Goal: Information Seeking & Learning: Find specific fact

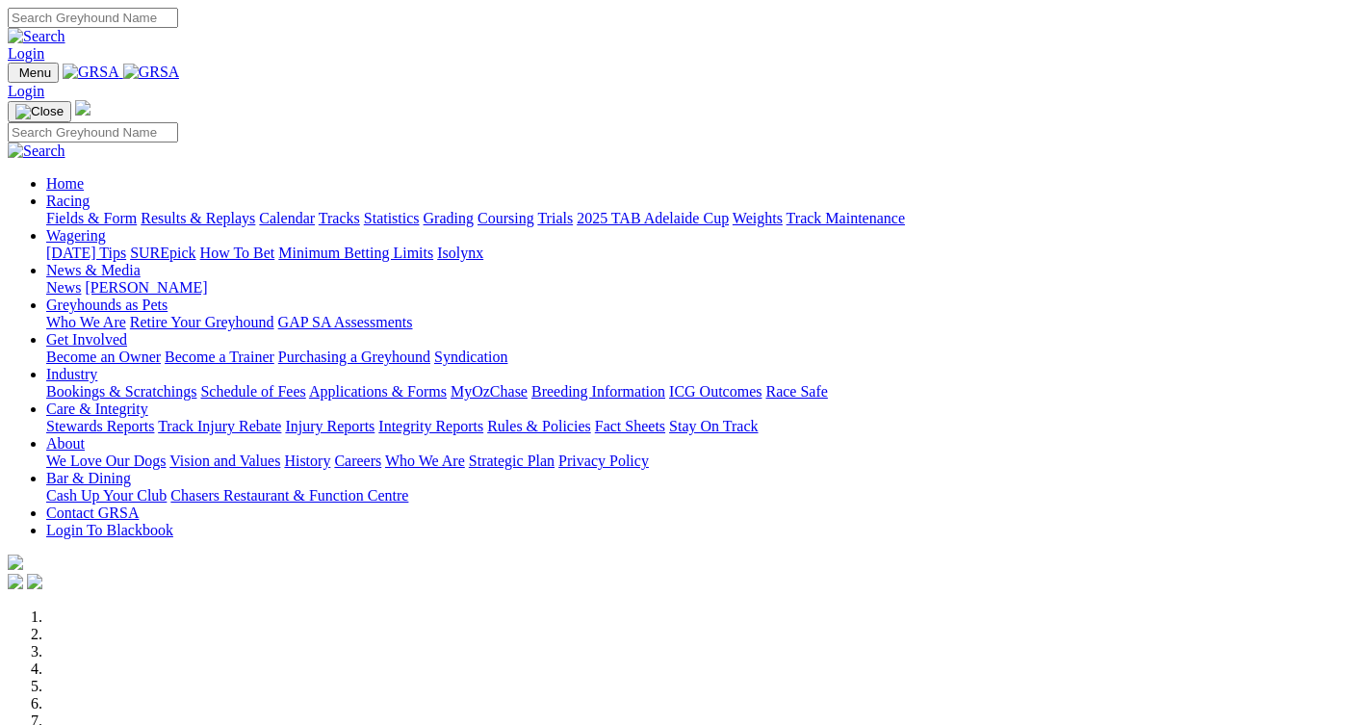
drag, startPoint x: 0, startPoint y: 0, endPoint x: 313, endPoint y: 76, distance: 322.0
click at [90, 193] on link "Racing" at bounding box center [67, 201] width 43 height 16
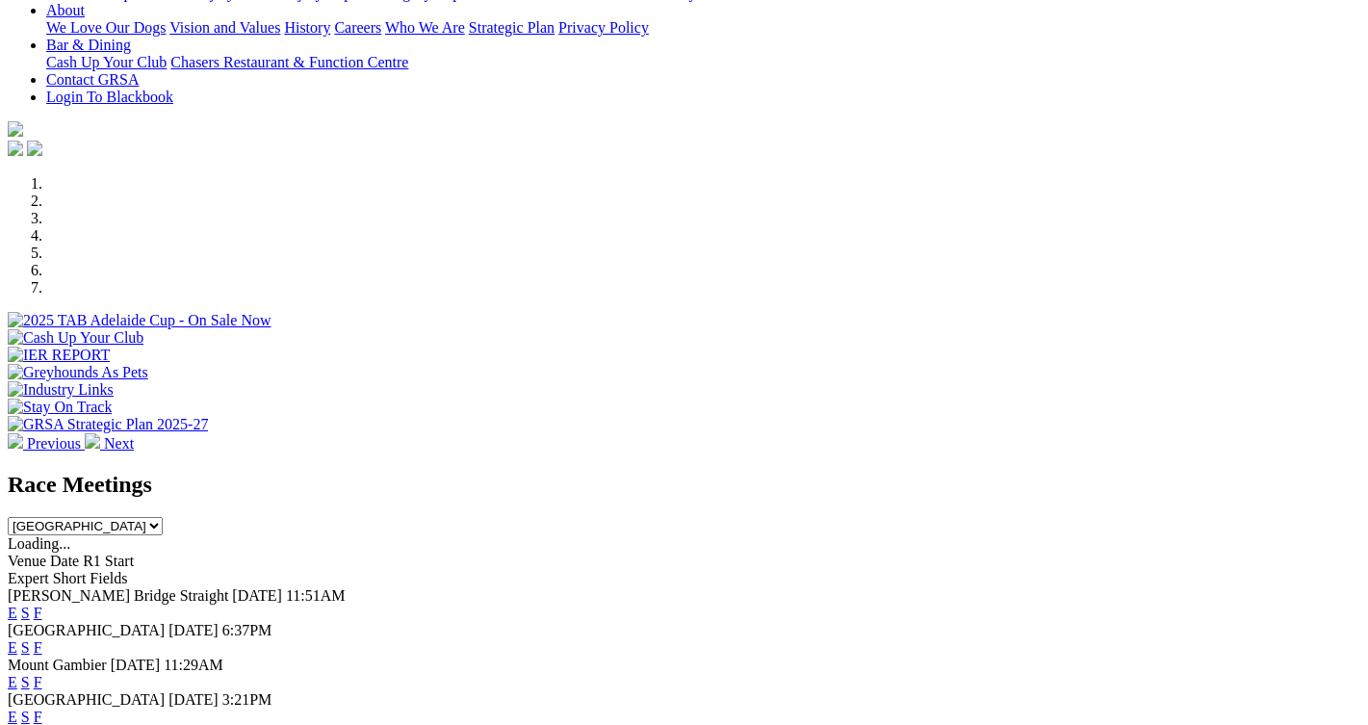
scroll to position [578, 0]
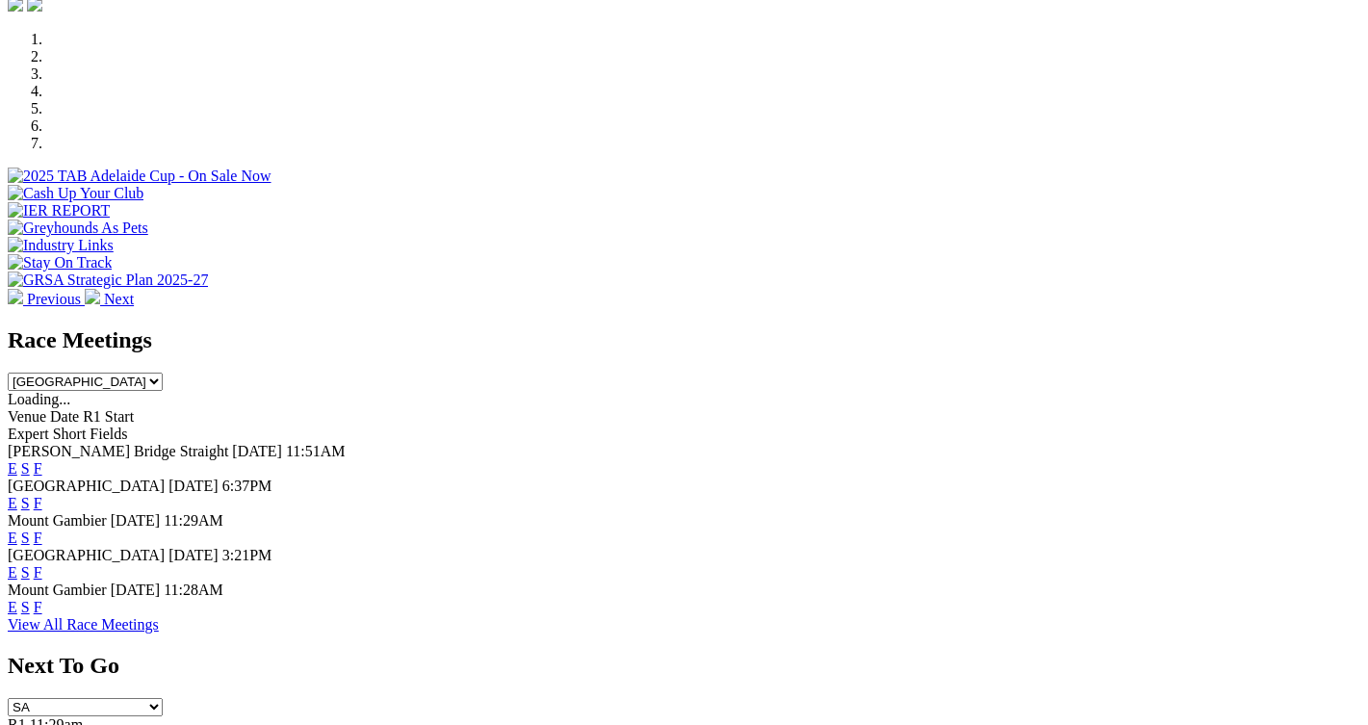
click at [42, 460] on link "F" at bounding box center [38, 468] width 9 height 16
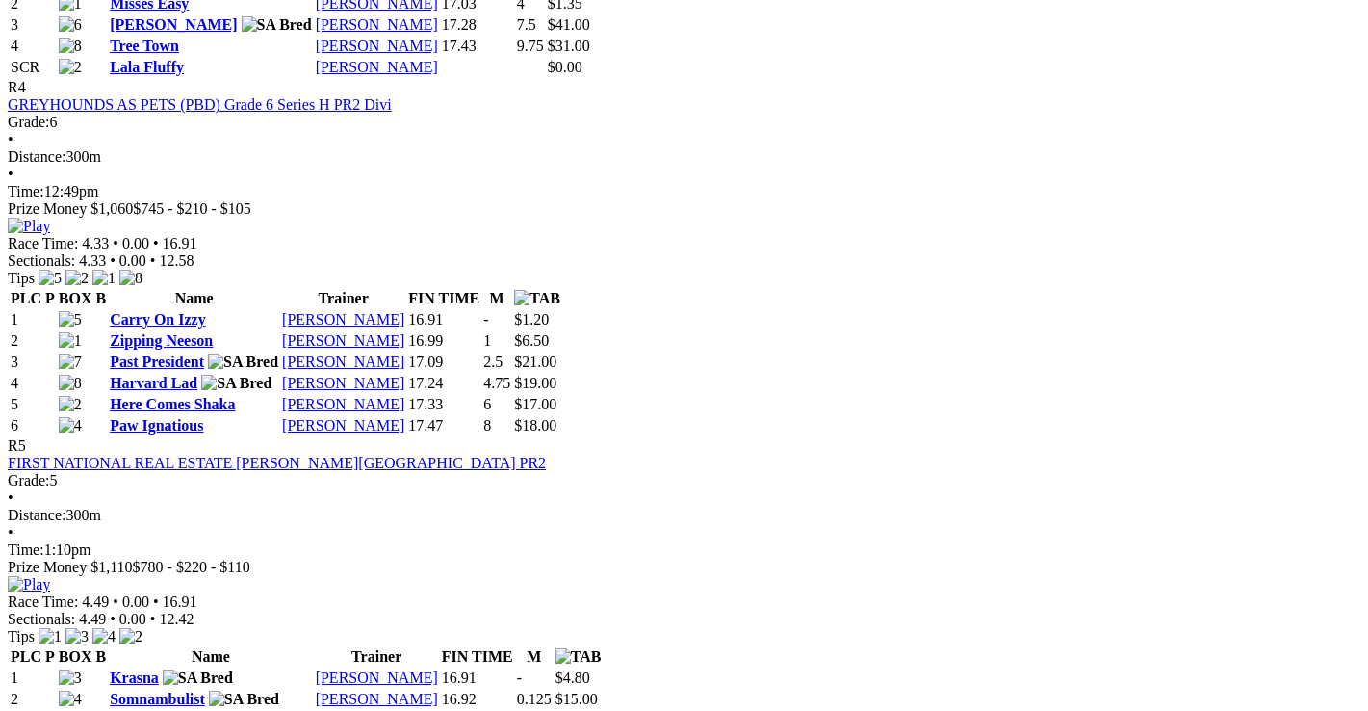
scroll to position [1829, 0]
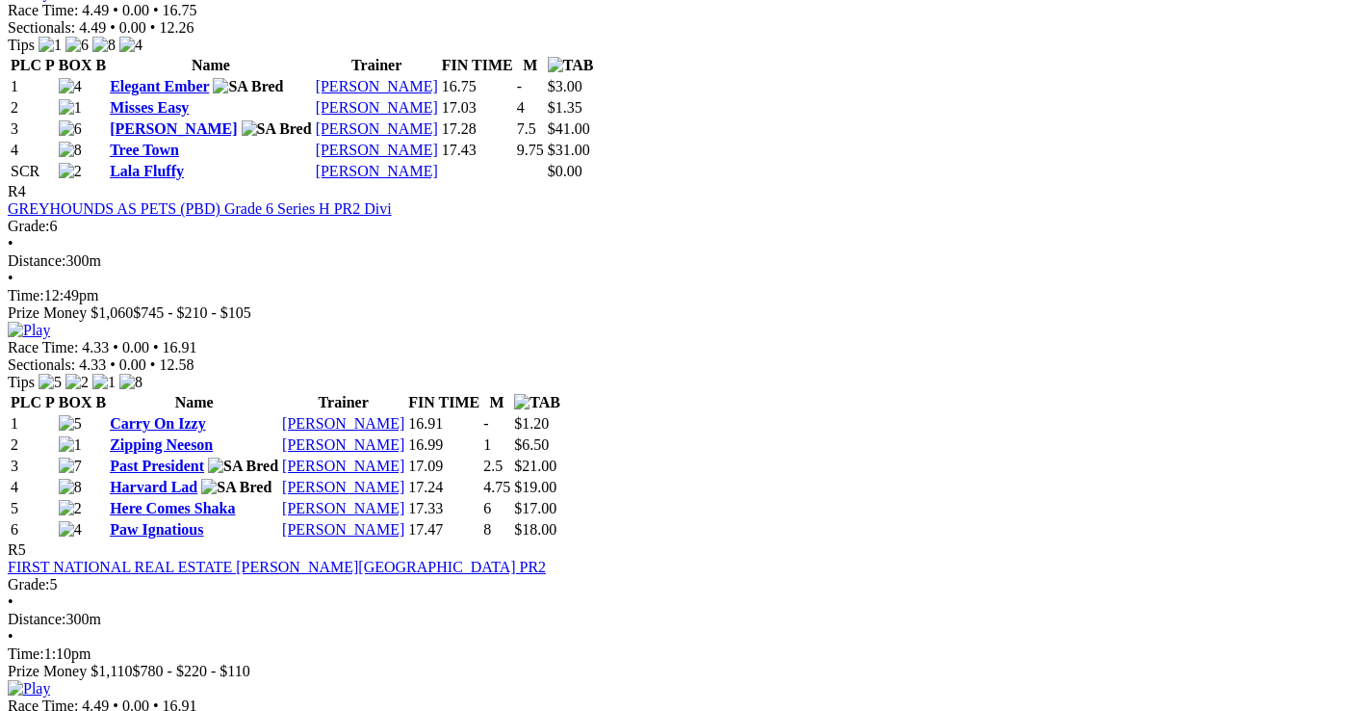
scroll to position [1444, 0]
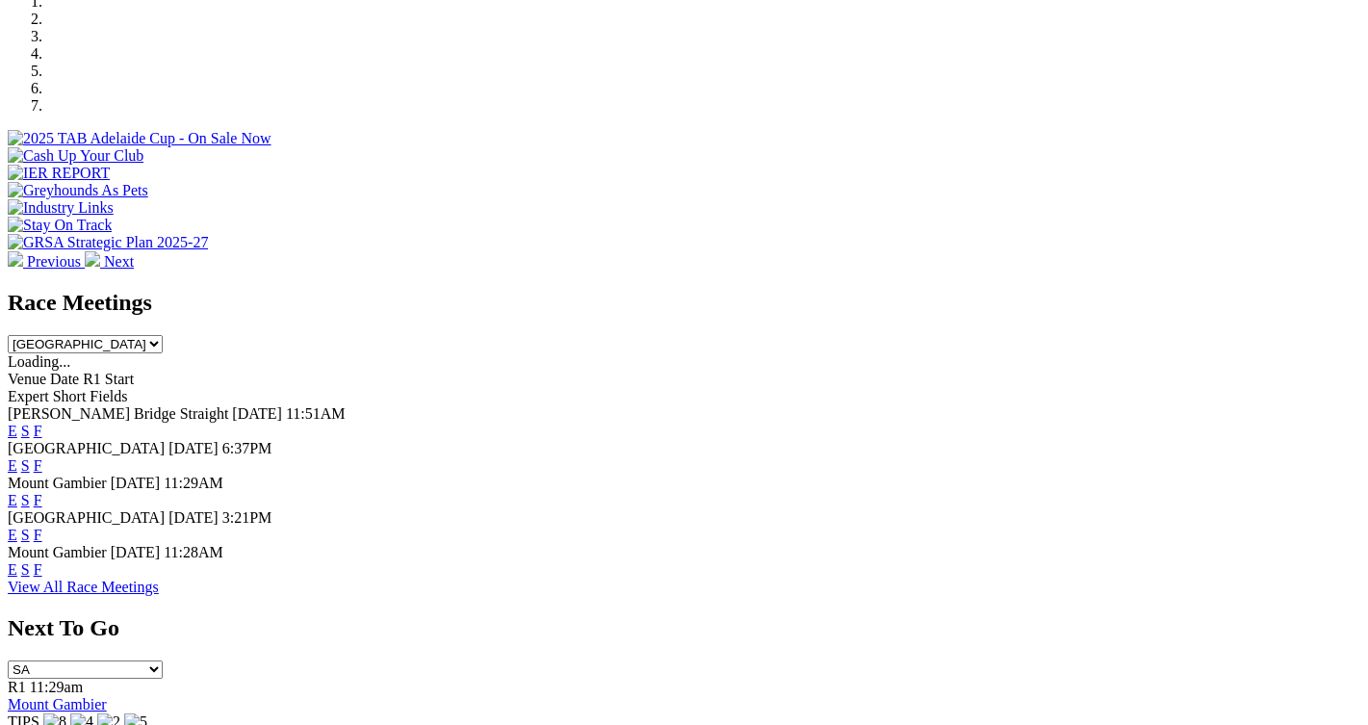
scroll to position [674, 0]
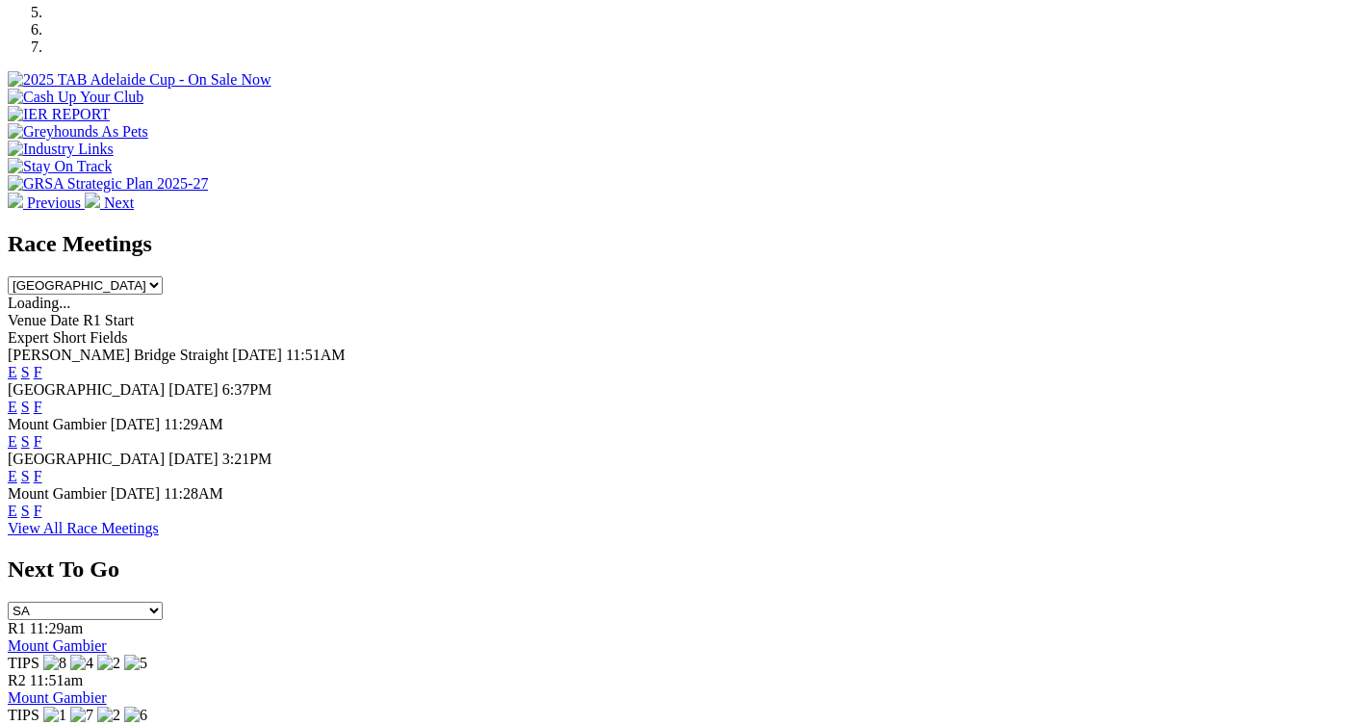
click at [42, 399] on link "F" at bounding box center [38, 407] width 9 height 16
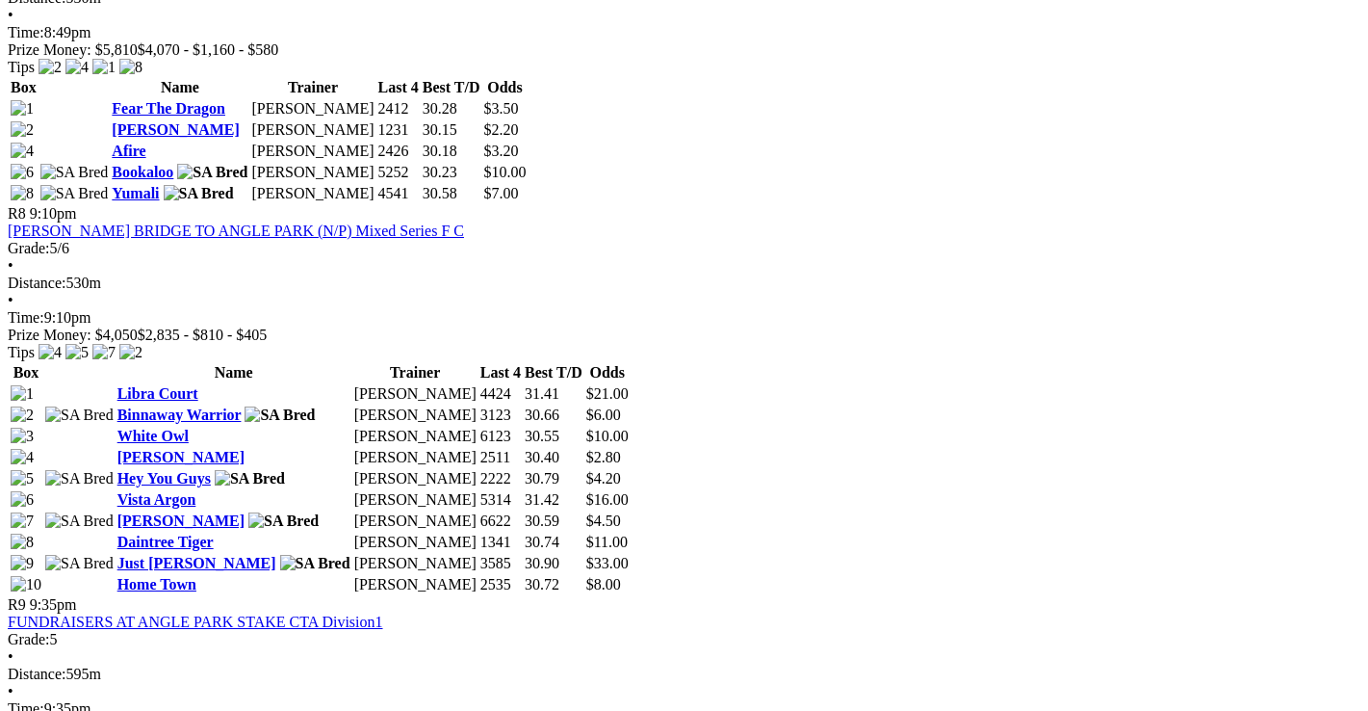
scroll to position [3177, 0]
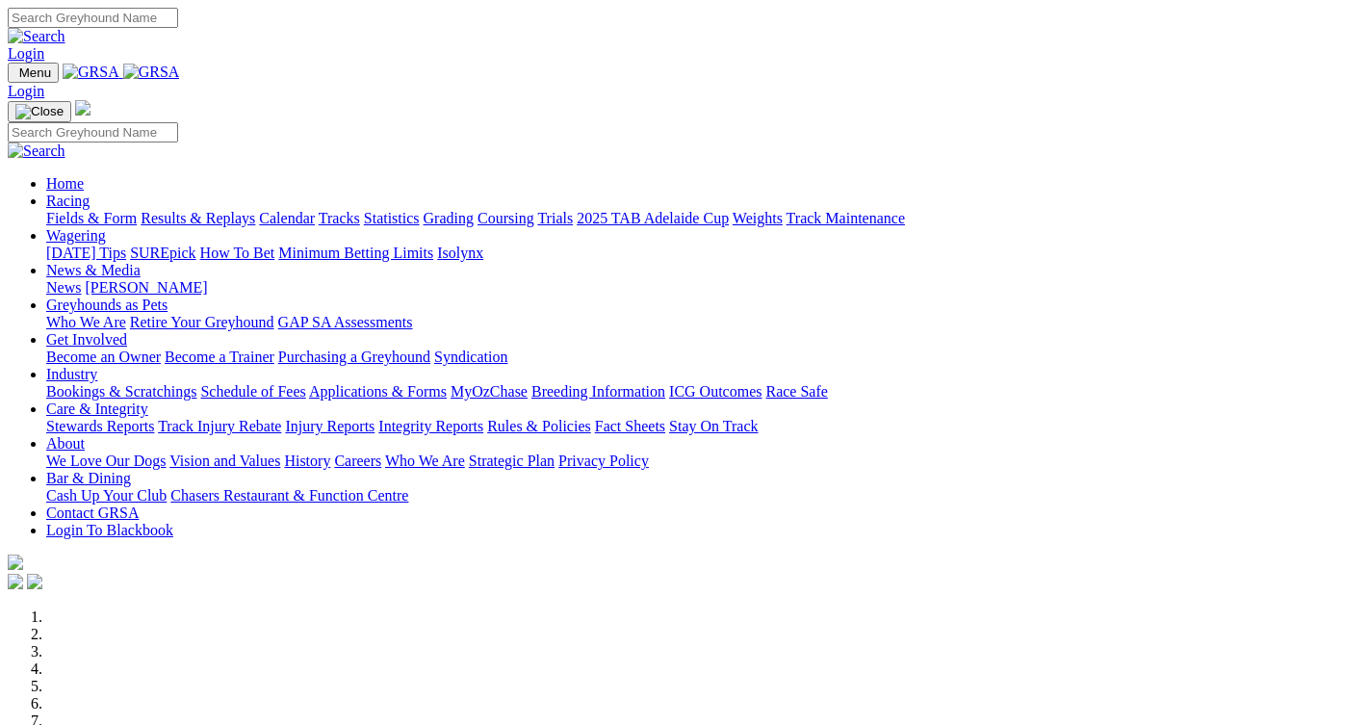
scroll to position [674, 0]
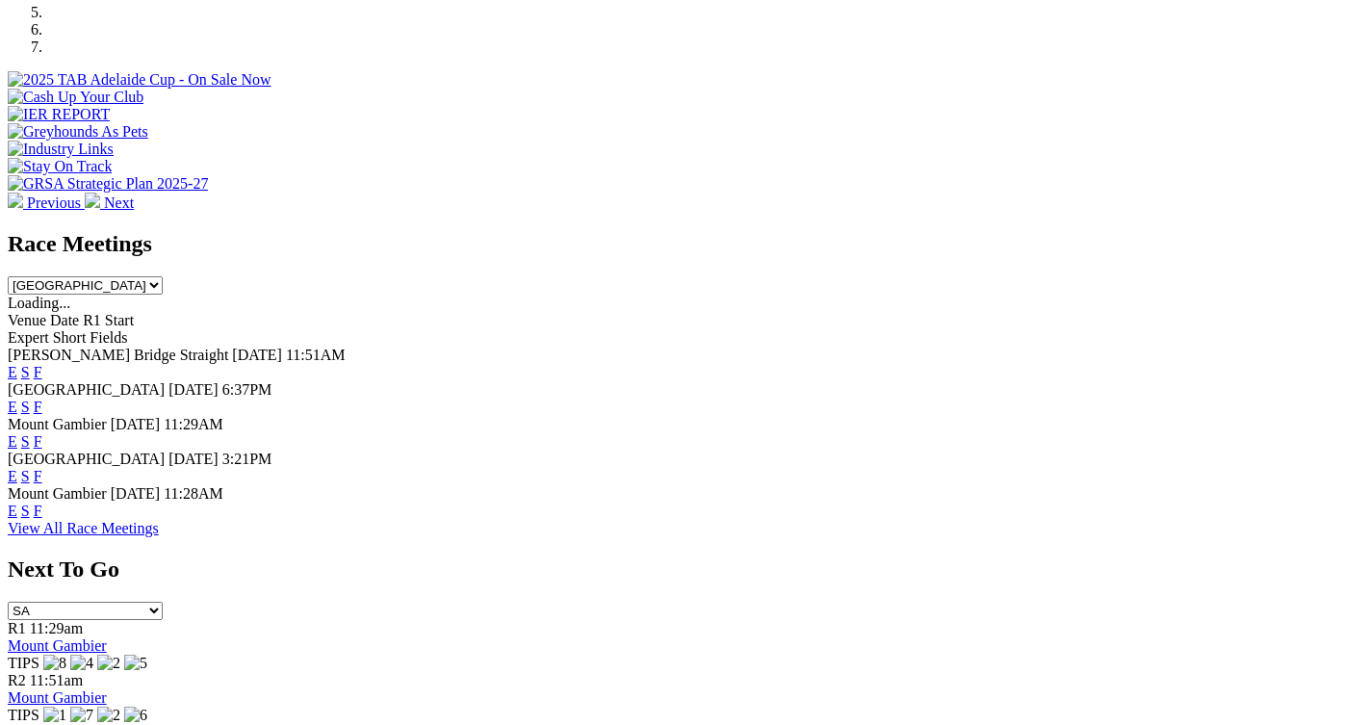
click at [42, 468] on link "F" at bounding box center [38, 476] width 9 height 16
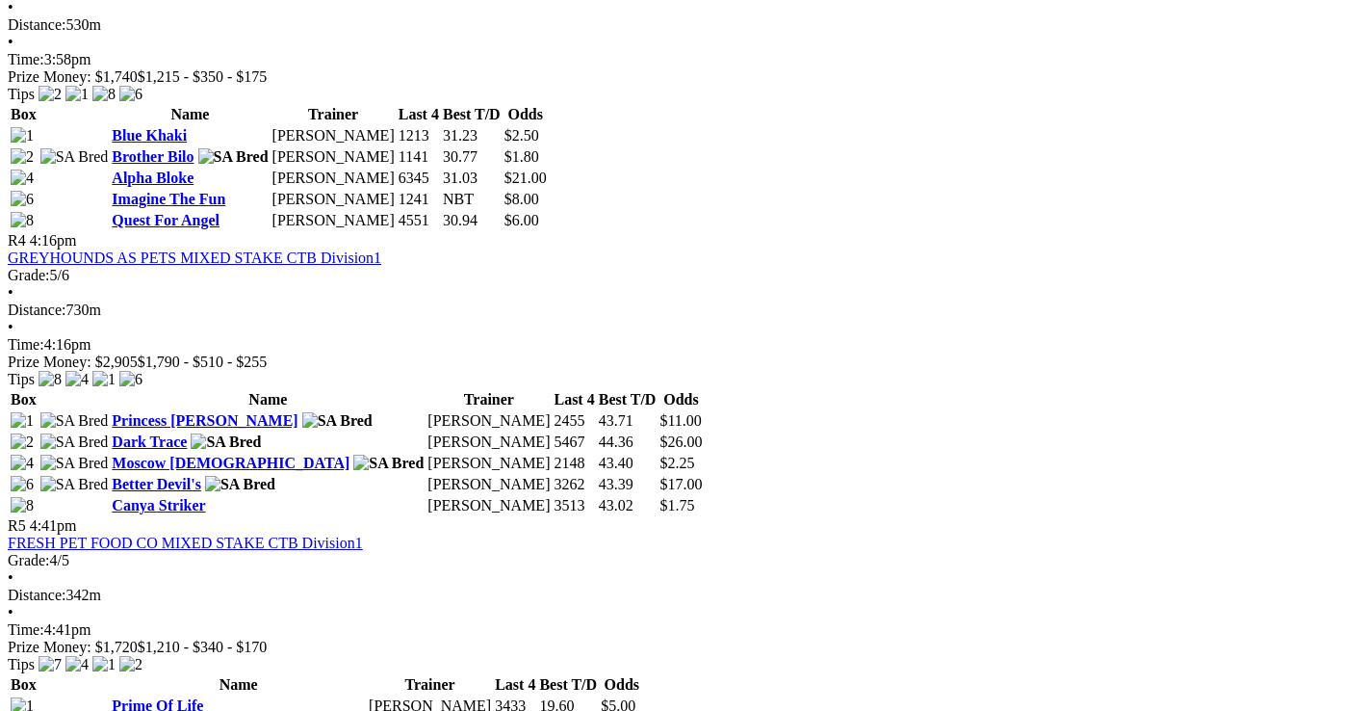
scroll to position [1637, 0]
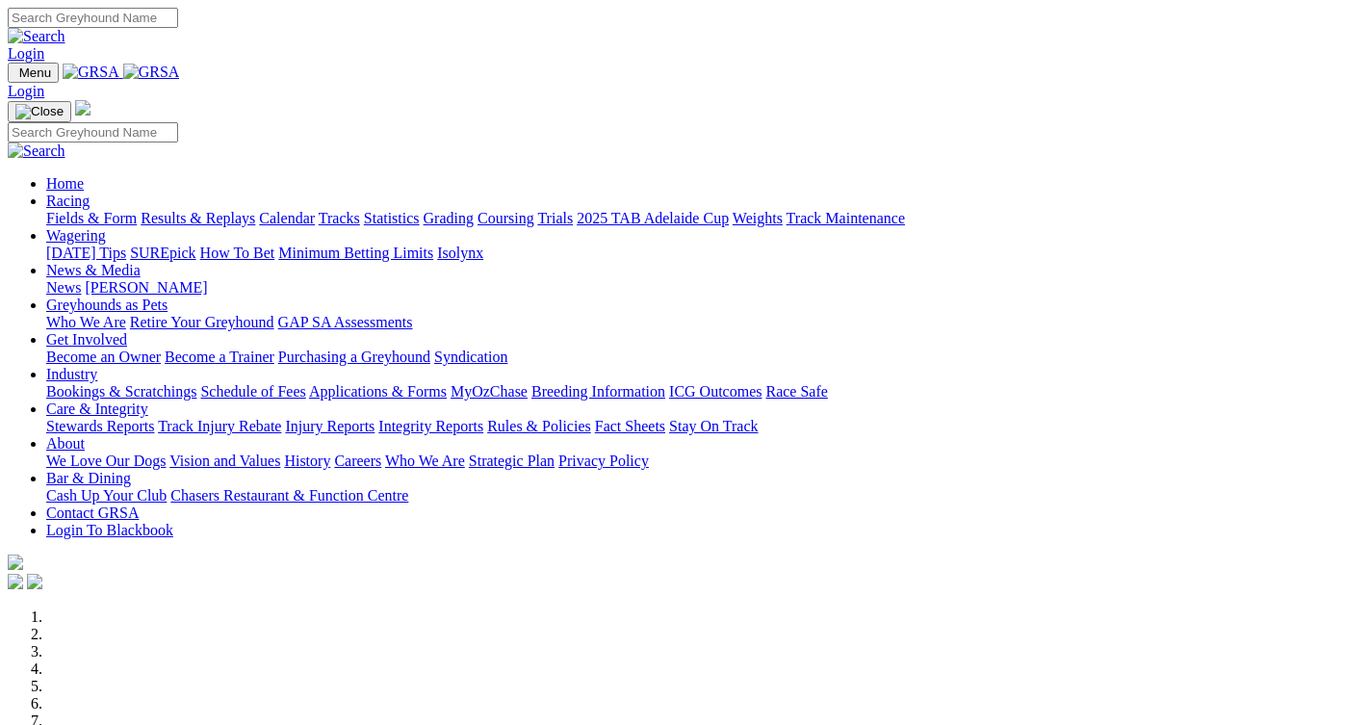
scroll to position [674, 0]
click at [178, 20] on input "Search" at bounding box center [93, 18] width 170 height 20
type input "gradeing rules if a greyhound does not race for 4 months"
click at [65, 28] on img at bounding box center [37, 36] width 58 height 17
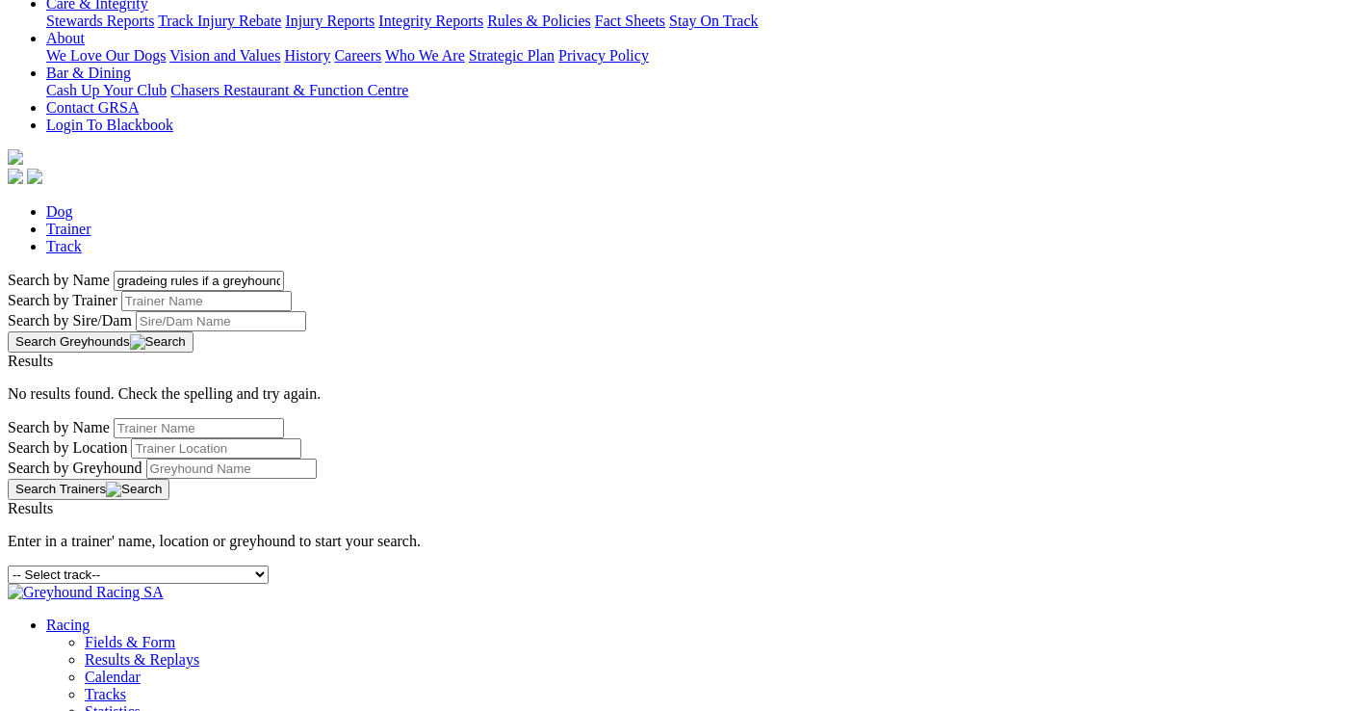
scroll to position [481, 0]
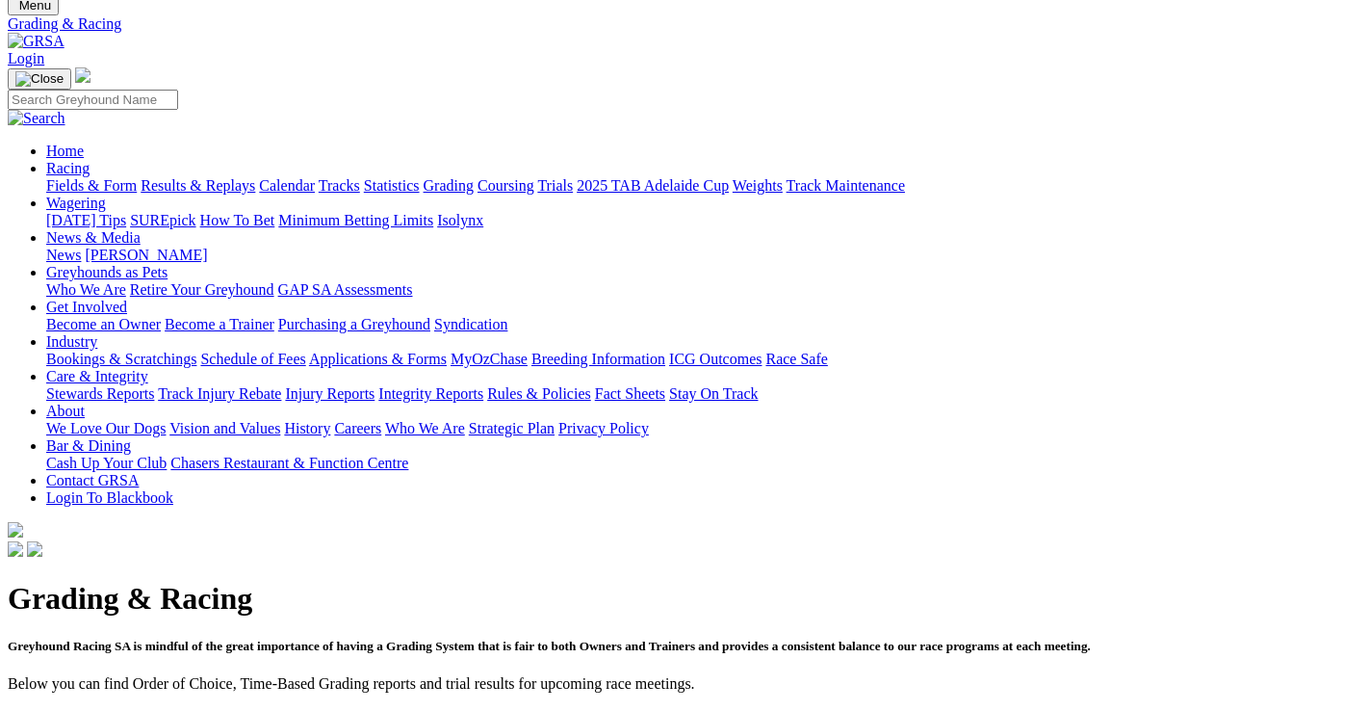
scroll to position [96, 0]
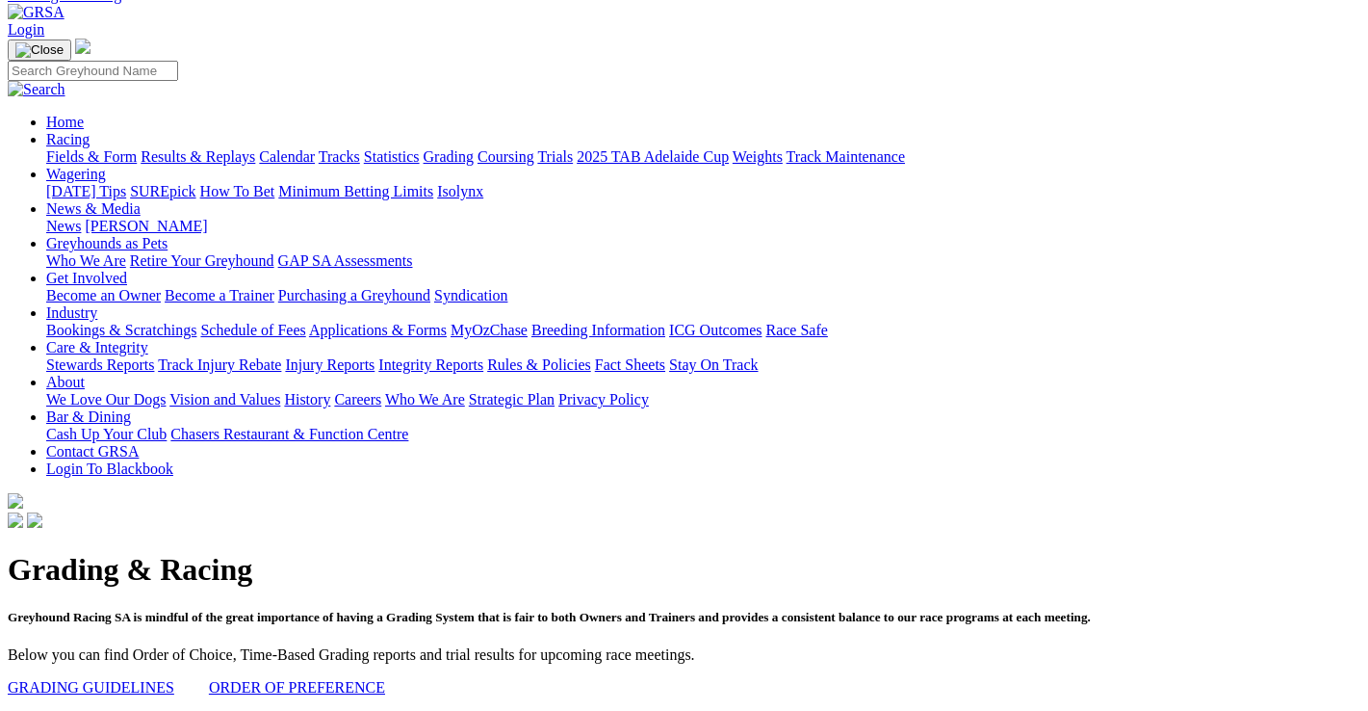
click at [124, 679] on link "GRADING GUIDELINES" at bounding box center [91, 687] width 167 height 16
click at [322, 679] on link "ORDER OF PREFERENCE" at bounding box center [297, 687] width 176 height 16
